Goal: Find specific page/section: Find specific page/section

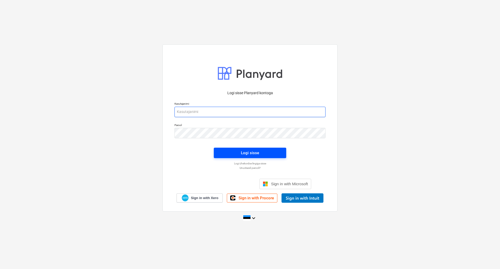
type input "[EMAIL_ADDRESS][DOMAIN_NAME]"
click at [249, 148] on button "Logi sisse" at bounding box center [250, 152] width 72 height 10
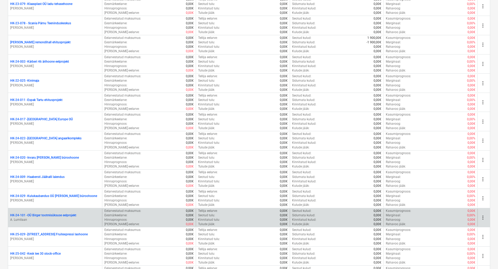
scroll to position [356, 0]
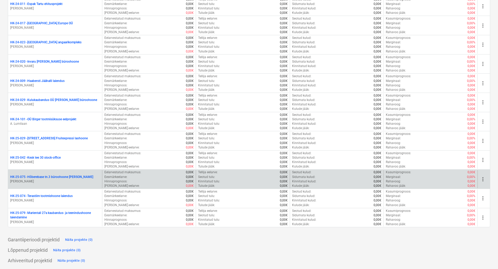
click at [54, 178] on p "HK-25-075 - Hõberebase tn.3 büroohoone [PERSON_NAME]" at bounding box center [51, 177] width 83 height 4
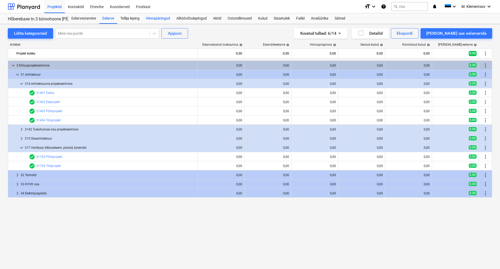
click at [161, 21] on div "Hinnapäringud" at bounding box center [158, 18] width 30 height 10
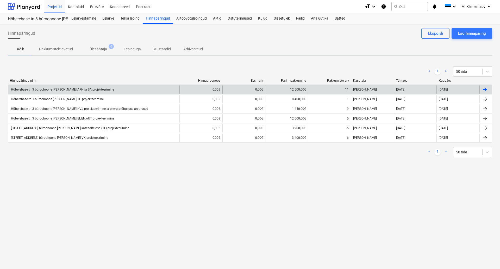
click at [74, 89] on div "Hõberebase tn.3 büroohoone [PERSON_NAME] ARH ja SA projekteerimine" at bounding box center [62, 90] width 104 height 4
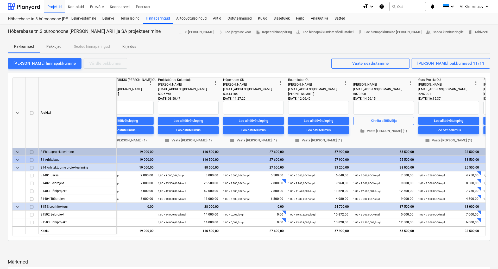
scroll to position [0, 321]
